Goal: Information Seeking & Learning: Learn about a topic

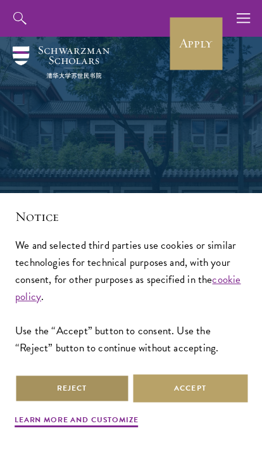
click at [113, 392] on button "Reject" at bounding box center [72, 388] width 114 height 28
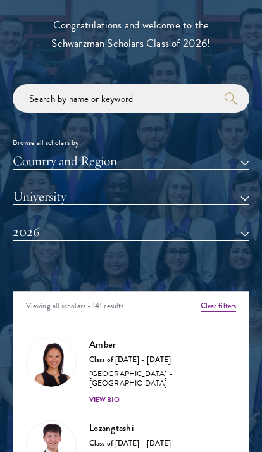
scroll to position [1291, 0]
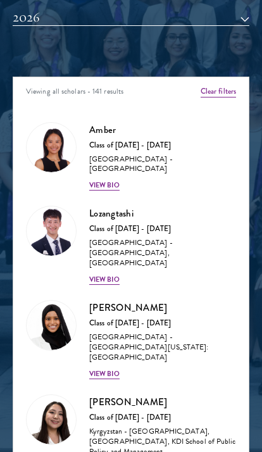
click at [117, 180] on div "View Bio" at bounding box center [104, 185] width 30 height 10
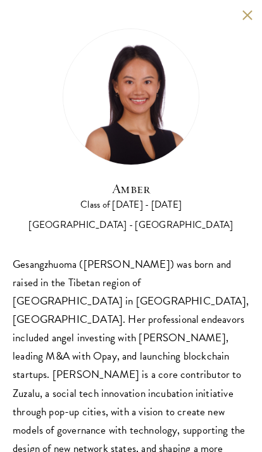
click at [239, 20] on div "Amber Class of [DATE] - [DATE] [GEOGRAPHIC_DATA] - [GEOGRAPHIC_DATA] Gesangzhuo…" at bounding box center [131, 316] width 262 height 632
click at [245, 19] on button at bounding box center [247, 14] width 11 height 11
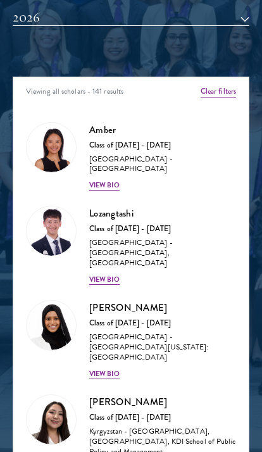
click at [113, 274] on div "View Bio" at bounding box center [104, 279] width 30 height 10
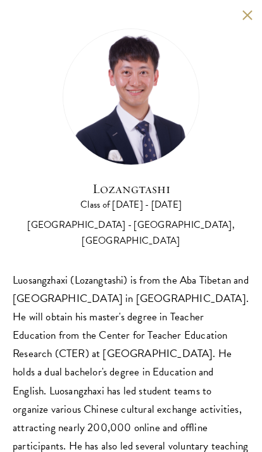
click at [245, 19] on button at bounding box center [247, 14] width 11 height 11
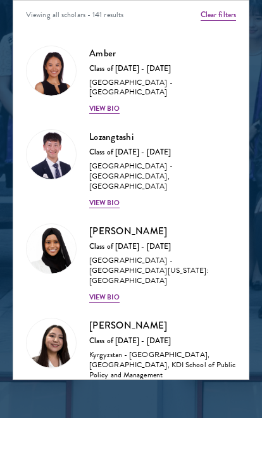
click at [109, 292] on div "View Bio" at bounding box center [104, 297] width 30 height 10
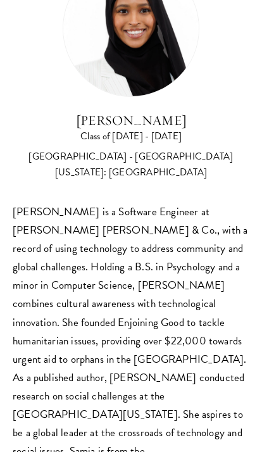
scroll to position [67, 0]
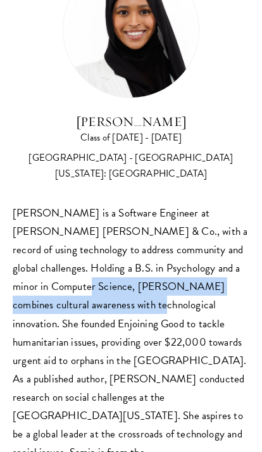
click at [20, 173] on div "[GEOGRAPHIC_DATA] - [GEOGRAPHIC_DATA][US_STATE]: [GEOGRAPHIC_DATA]" at bounding box center [131, 166] width 237 height 32
